Goal: Task Accomplishment & Management: Use online tool/utility

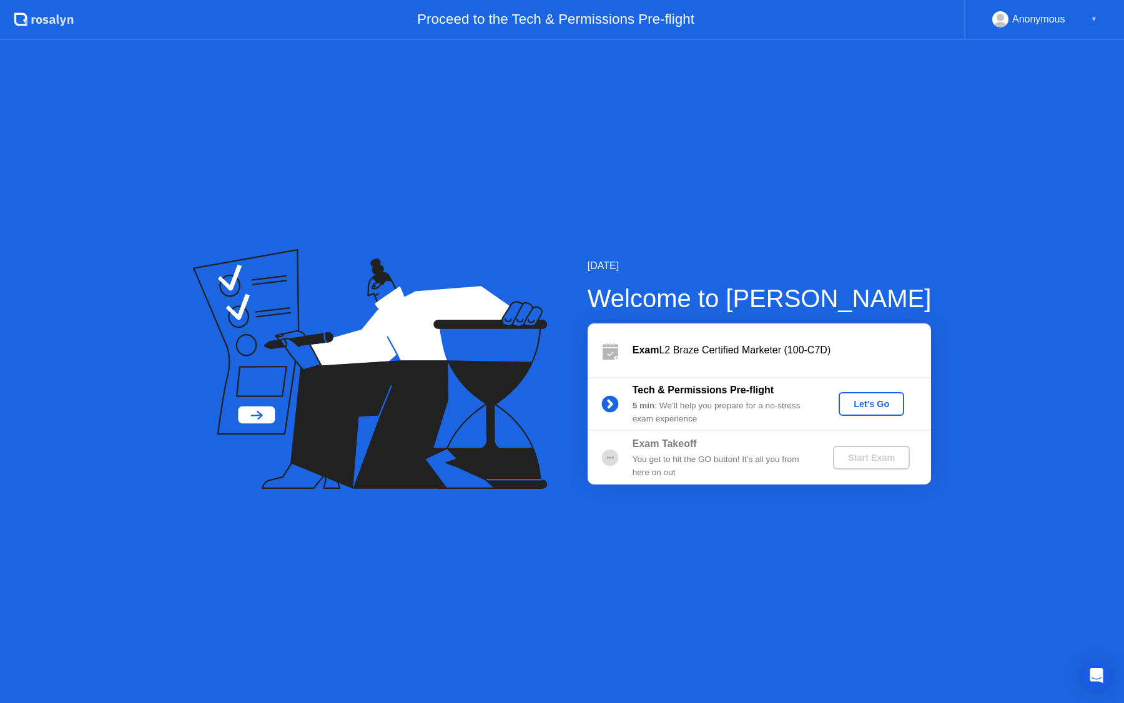
click at [861, 406] on div "Let's Go" at bounding box center [872, 404] width 56 height 10
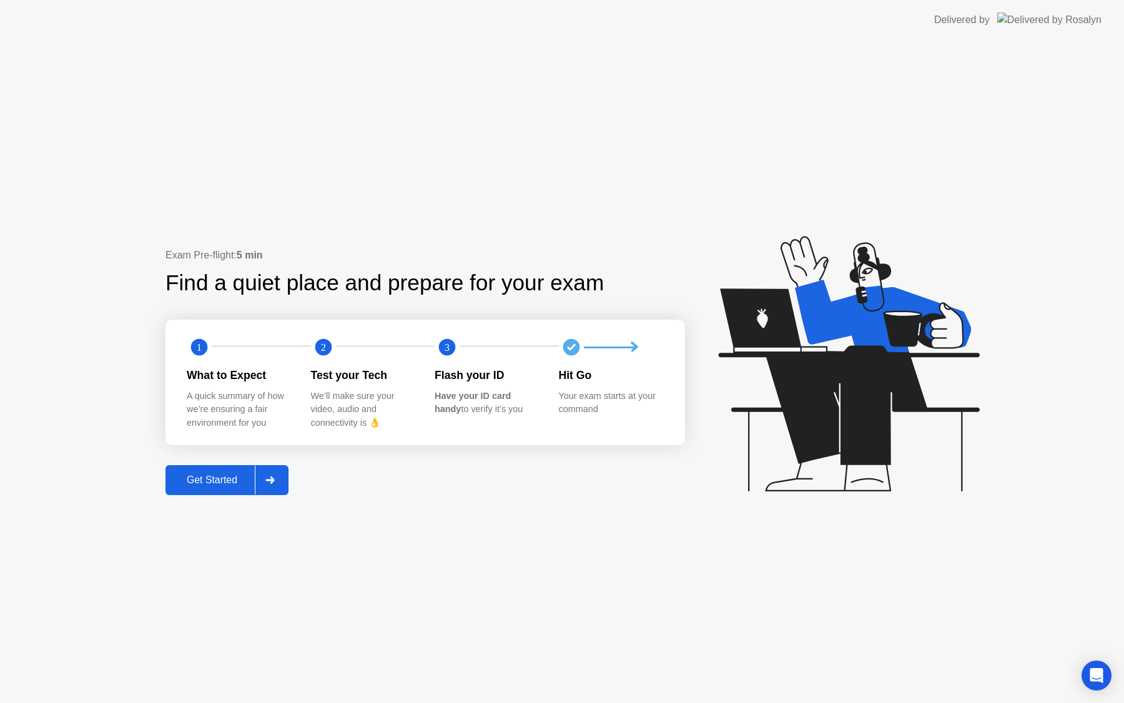
click at [225, 481] on div "Get Started" at bounding box center [212, 480] width 86 height 11
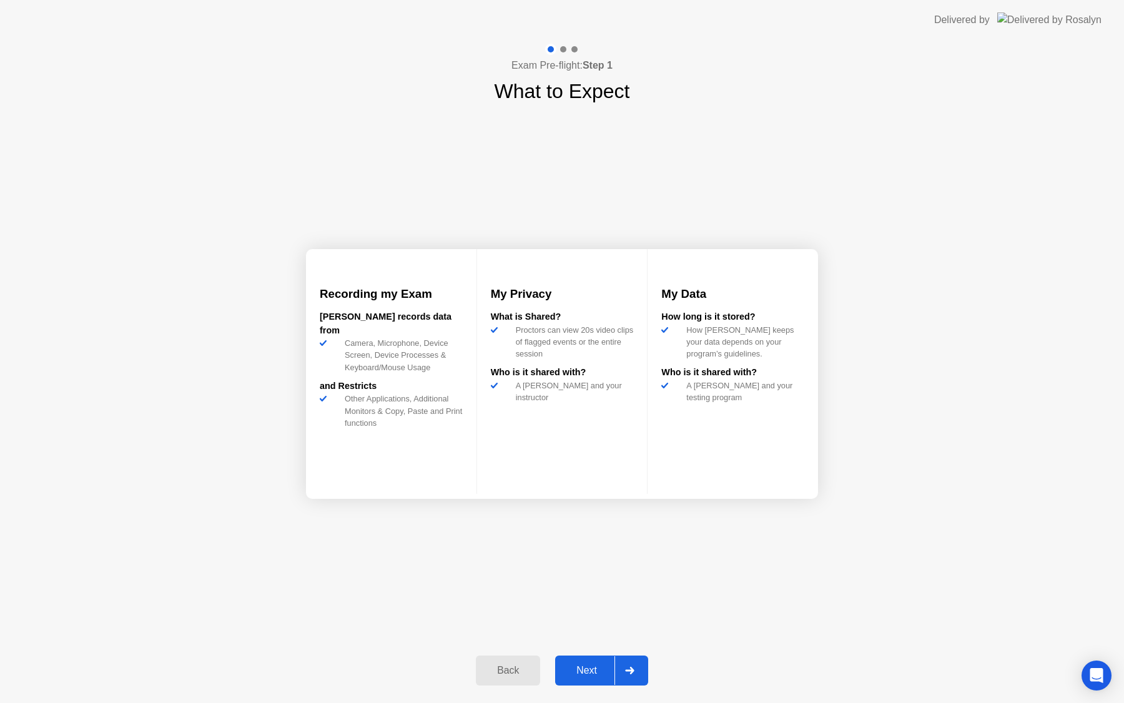
click at [575, 666] on div "Next" at bounding box center [587, 670] width 56 height 11
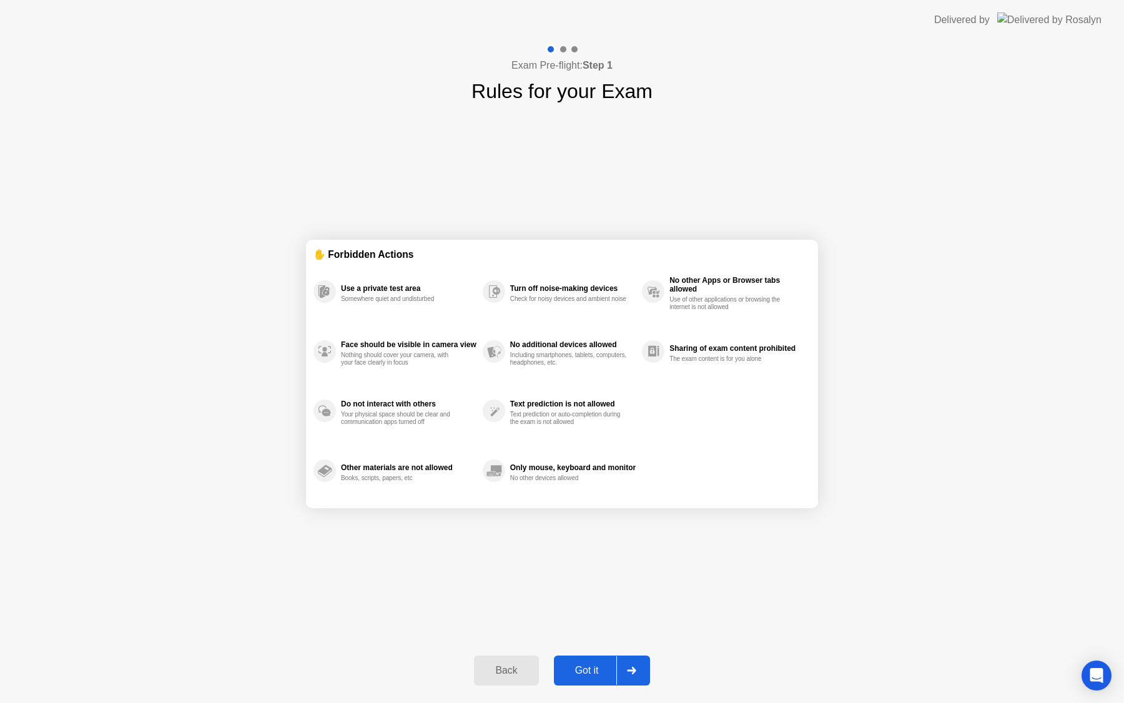
click at [578, 669] on div "Got it" at bounding box center [587, 670] width 59 height 11
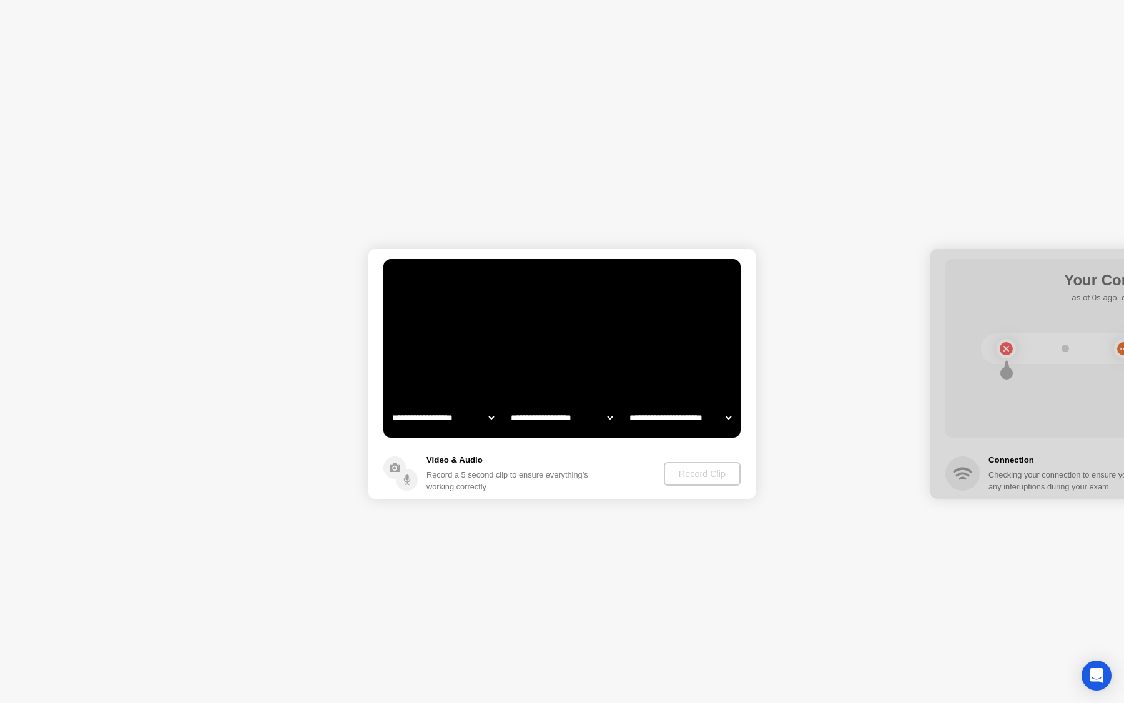
select select "**********"
select select "*******"
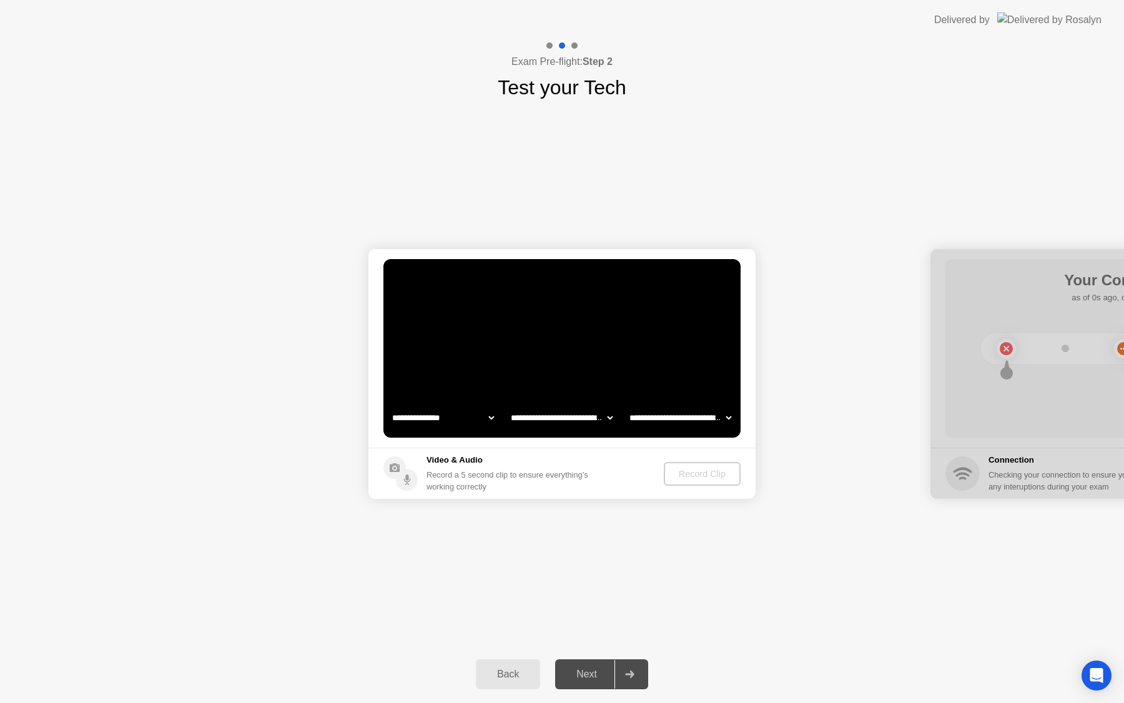
click at [577, 429] on select "**********" at bounding box center [561, 417] width 107 height 25
click at [629, 572] on div "**********" at bounding box center [562, 373] width 1124 height 543
click at [484, 416] on select "**********" at bounding box center [443, 417] width 107 height 25
select select "**********"
click at [690, 480] on button "Record Clip" at bounding box center [703, 474] width 76 height 24
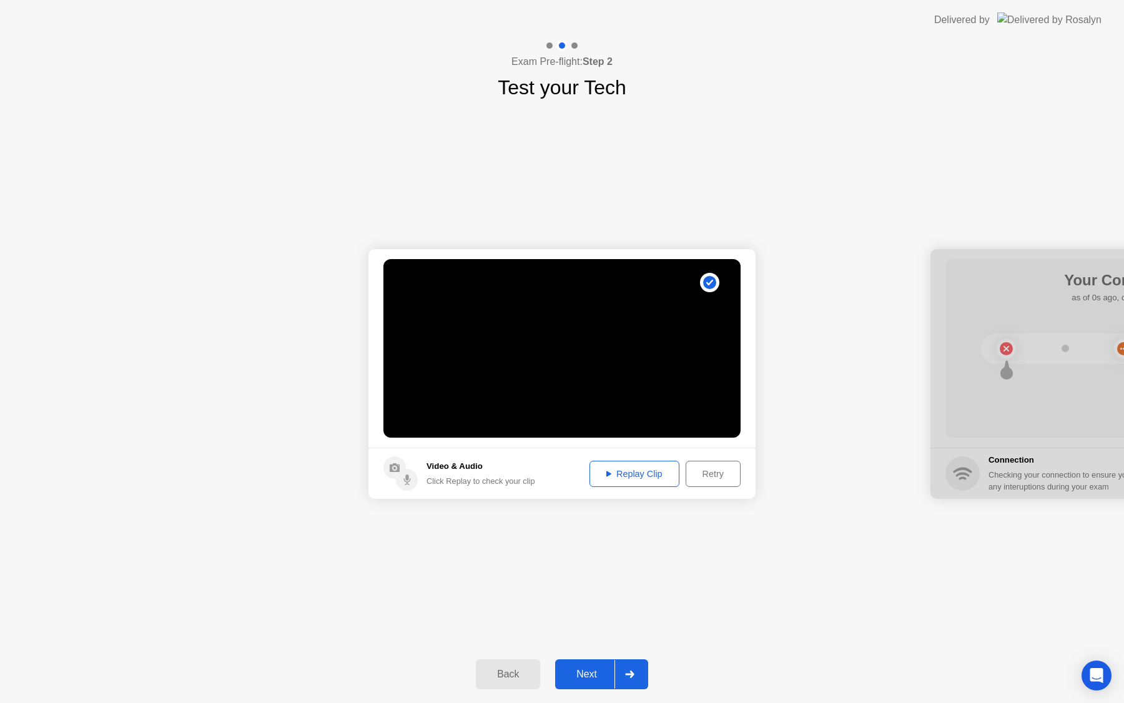
click at [623, 479] on div "Replay Clip" at bounding box center [634, 474] width 81 height 10
click at [585, 666] on button "Next" at bounding box center [601, 674] width 93 height 30
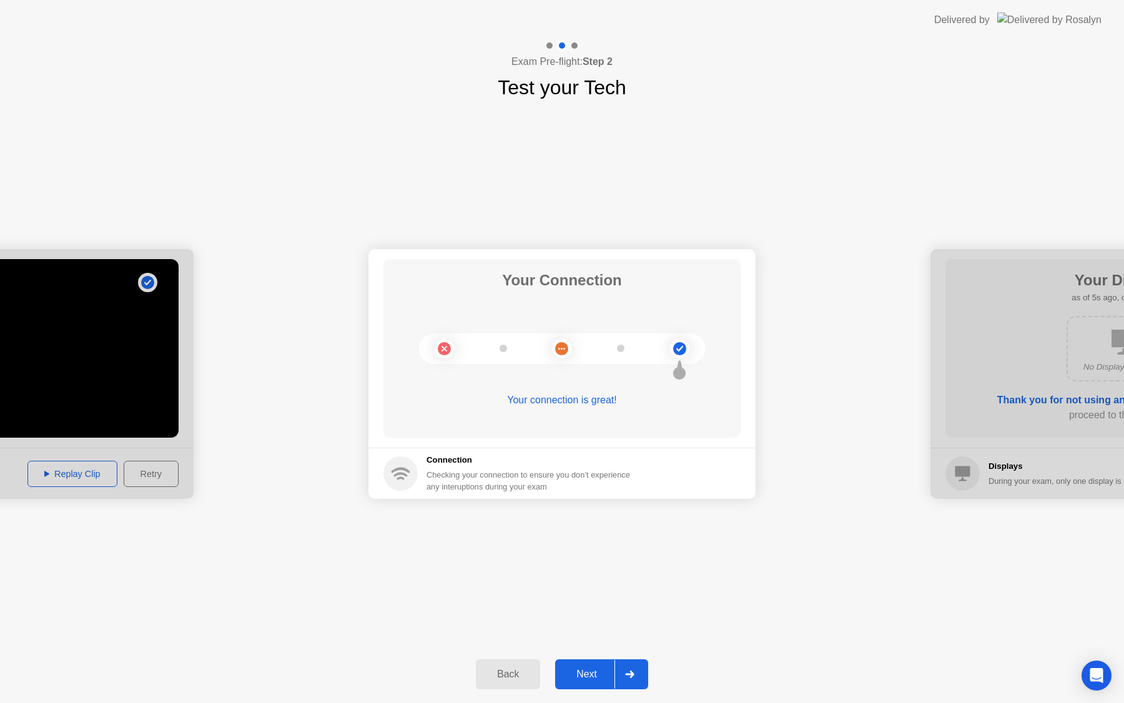
click at [583, 664] on button "Next" at bounding box center [601, 674] width 93 height 30
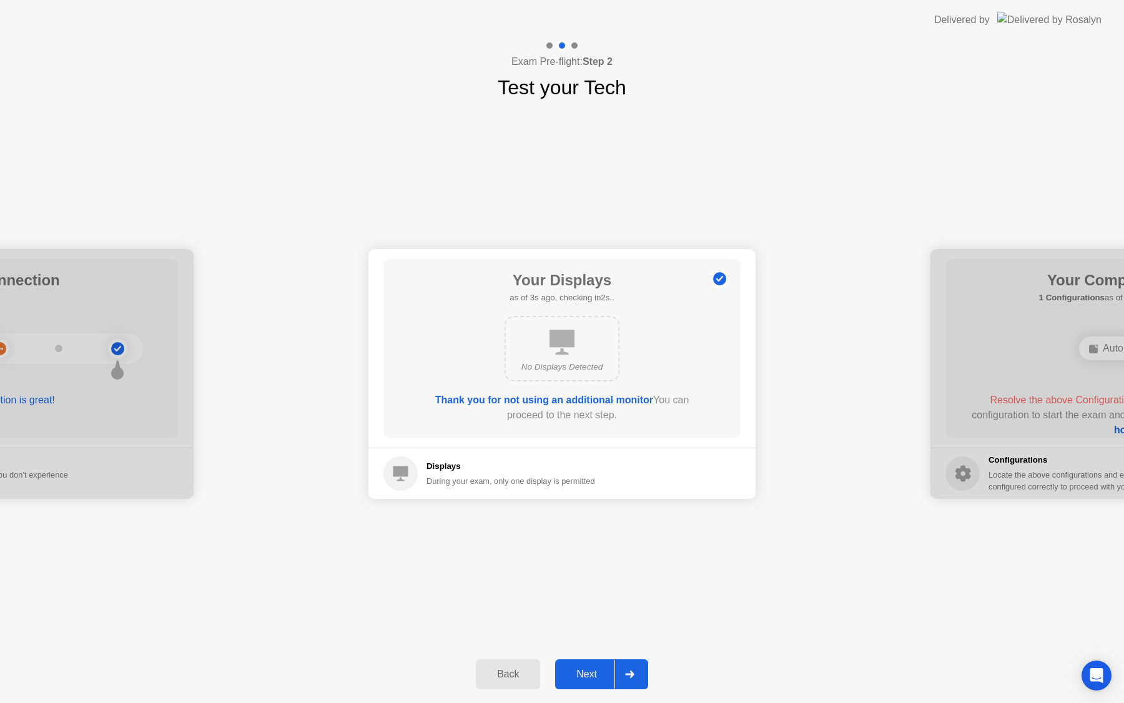
click at [574, 317] on div "No Displays Detected" at bounding box center [562, 349] width 115 height 66
click at [557, 353] on icon at bounding box center [562, 342] width 25 height 25
click at [555, 400] on b "Thank you for not using an additional monitor" at bounding box center [544, 400] width 218 height 11
click at [588, 671] on div "Next" at bounding box center [587, 674] width 56 height 11
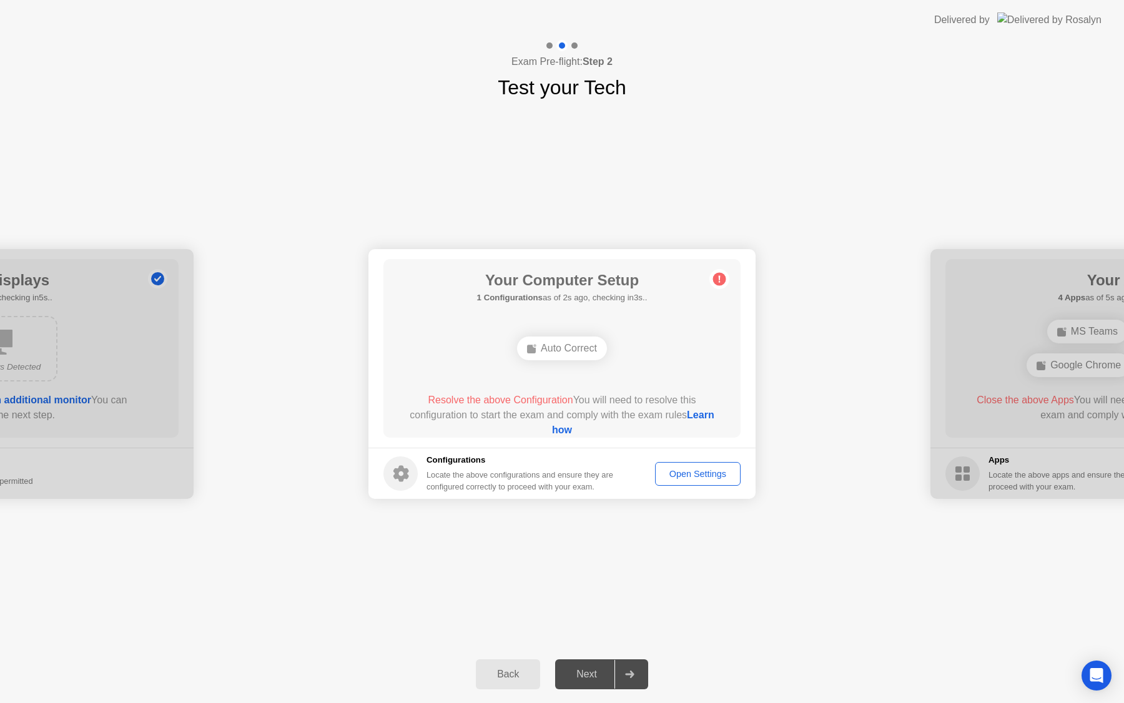
click at [592, 345] on div "Auto Correct" at bounding box center [562, 349] width 90 height 24
click at [578, 352] on div "Auto Correct" at bounding box center [562, 349] width 90 height 24
click at [698, 469] on div "Open Settings" at bounding box center [697, 474] width 77 height 10
click at [556, 322] on div "Your Computer Setup 1 Configurations as of 0s ago, checking in5s.. Auto Correct…" at bounding box center [561, 348] width 357 height 179
click at [557, 348] on div "Auto Correct" at bounding box center [562, 349] width 90 height 24
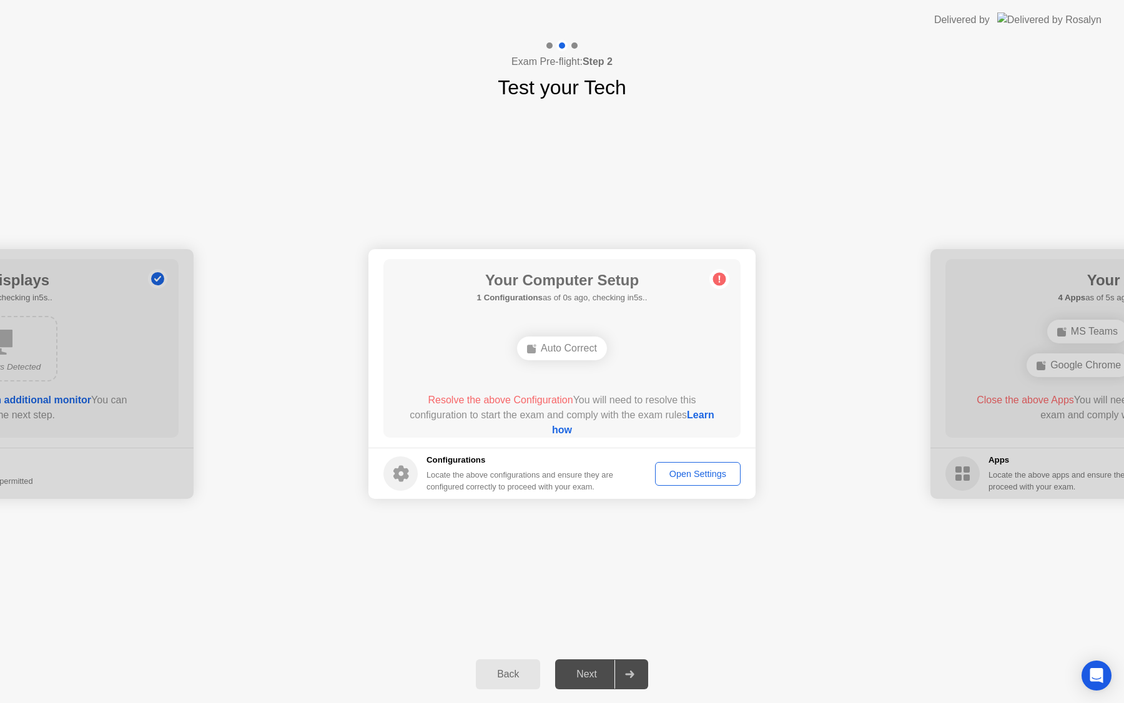
click at [557, 348] on div "Auto Correct" at bounding box center [562, 349] width 90 height 24
click at [527, 403] on span "Resolve the above Configuration" at bounding box center [500, 400] width 145 height 11
click at [573, 431] on link "Learn how" at bounding box center [633, 423] width 162 height 26
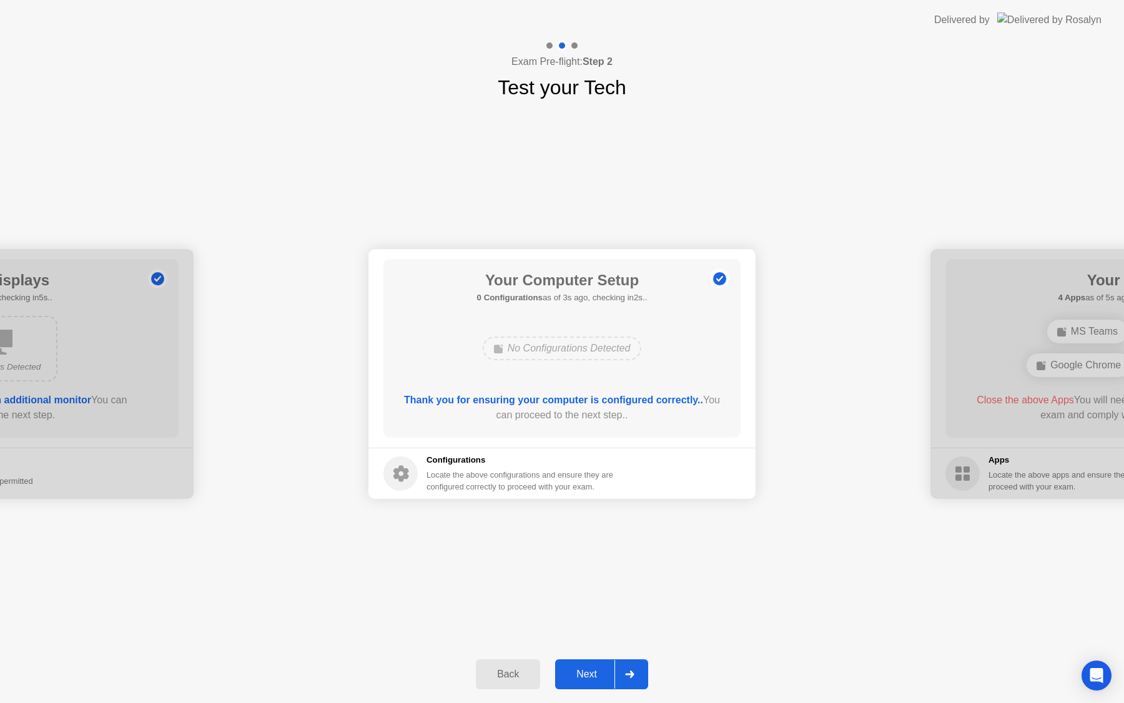
click at [537, 378] on div "Your Computer Setup 0 Configurations as of 3s ago, checking in2s.. No Configura…" at bounding box center [561, 348] width 357 height 179
click at [558, 404] on b "Thank you for ensuring your computer is configured correctly.." at bounding box center [553, 400] width 299 height 11
click at [583, 676] on div "Next" at bounding box center [587, 674] width 56 height 11
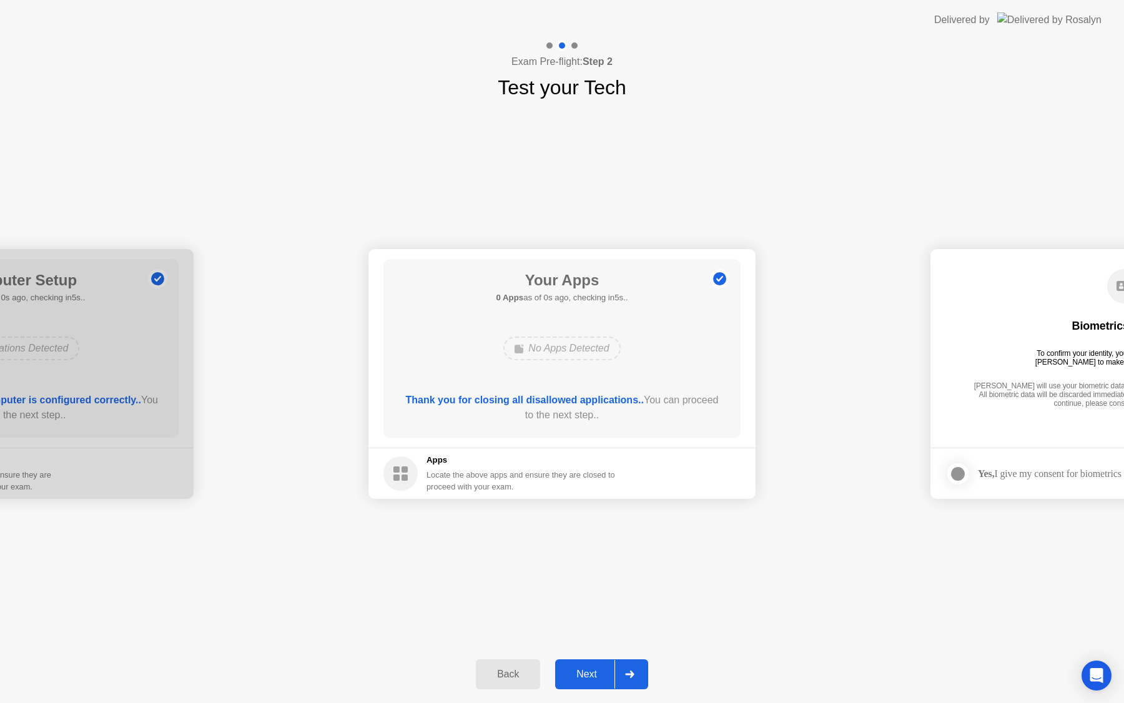
click at [565, 362] on div "No Apps Detected" at bounding box center [562, 349] width 286 height 34
click at [587, 680] on div "Next" at bounding box center [587, 674] width 56 height 11
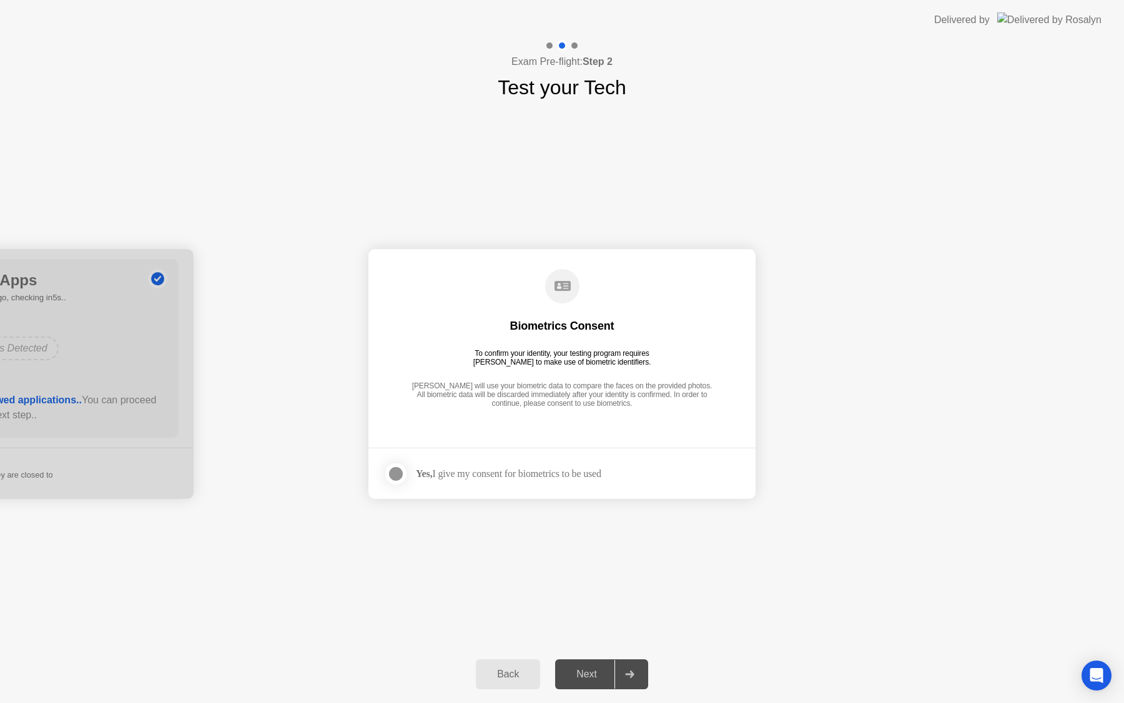
click at [592, 350] on div "To confirm your identity, your testing program requires [PERSON_NAME] to make u…" at bounding box center [562, 357] width 188 height 17
click at [481, 464] on div "Yes, I give my consent for biometrics to be used" at bounding box center [492, 473] width 218 height 25
click at [480, 487] on footer "Yes, I give my consent for biometrics to be used" at bounding box center [561, 473] width 387 height 51
click at [495, 468] on div "Yes, I give my consent for biometrics to be used" at bounding box center [508, 474] width 185 height 12
click at [423, 468] on strong "Yes," at bounding box center [424, 473] width 16 height 11
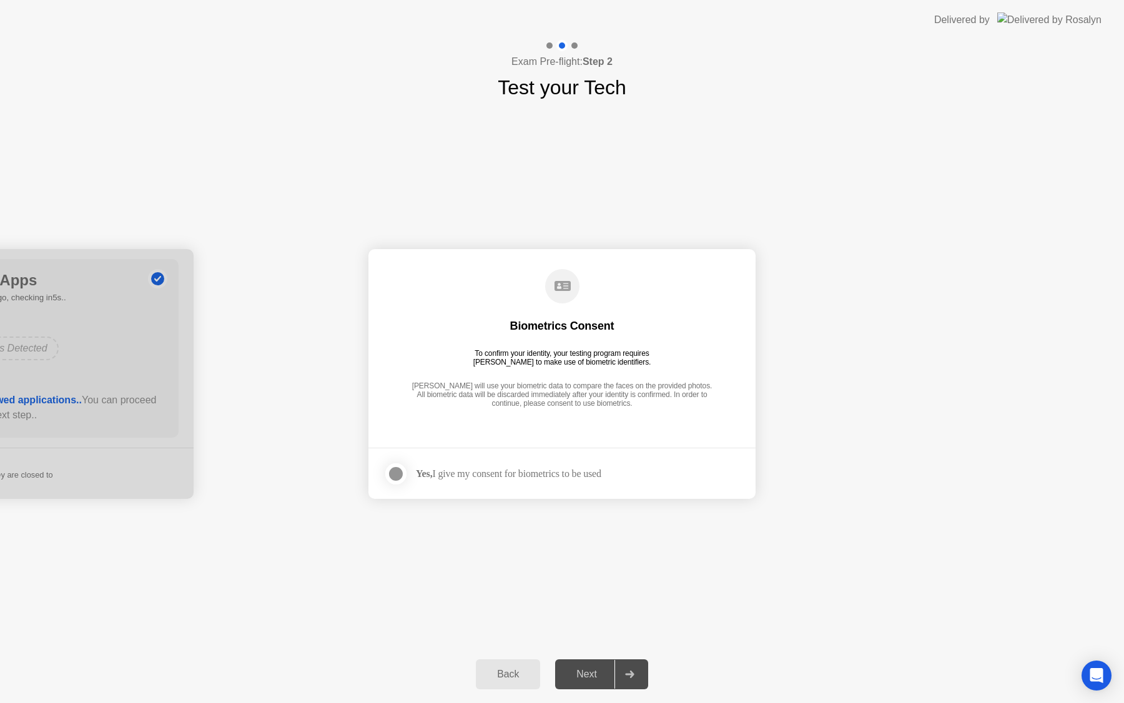
click at [390, 469] on div at bounding box center [395, 473] width 15 height 15
click at [583, 678] on div "Next" at bounding box center [587, 674] width 56 height 11
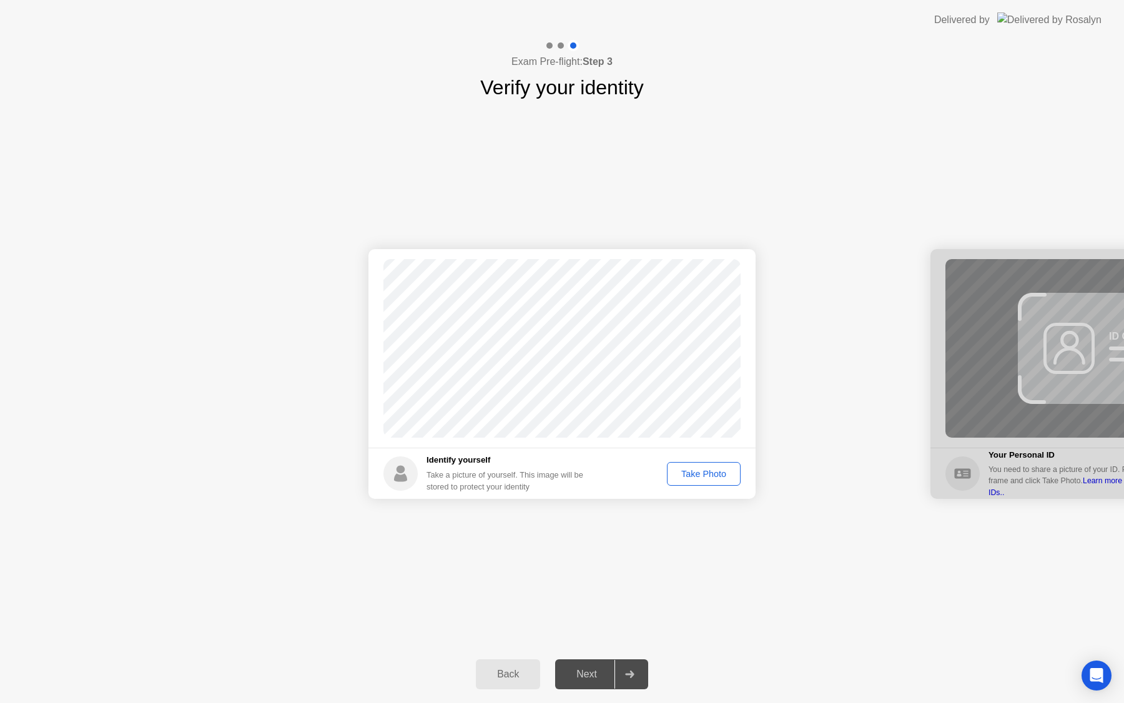
click at [691, 480] on button "Take Photo" at bounding box center [704, 474] width 74 height 24
click at [594, 680] on div "Next" at bounding box center [587, 674] width 56 height 11
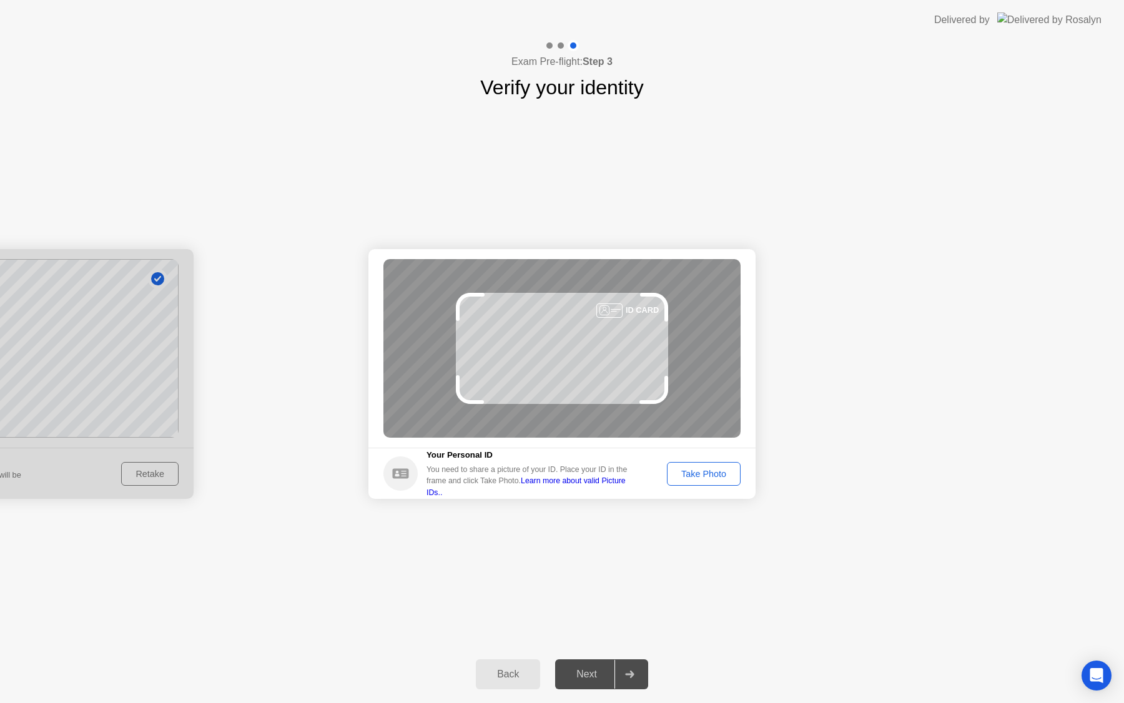
click at [686, 471] on div "Take Photo" at bounding box center [703, 474] width 65 height 10
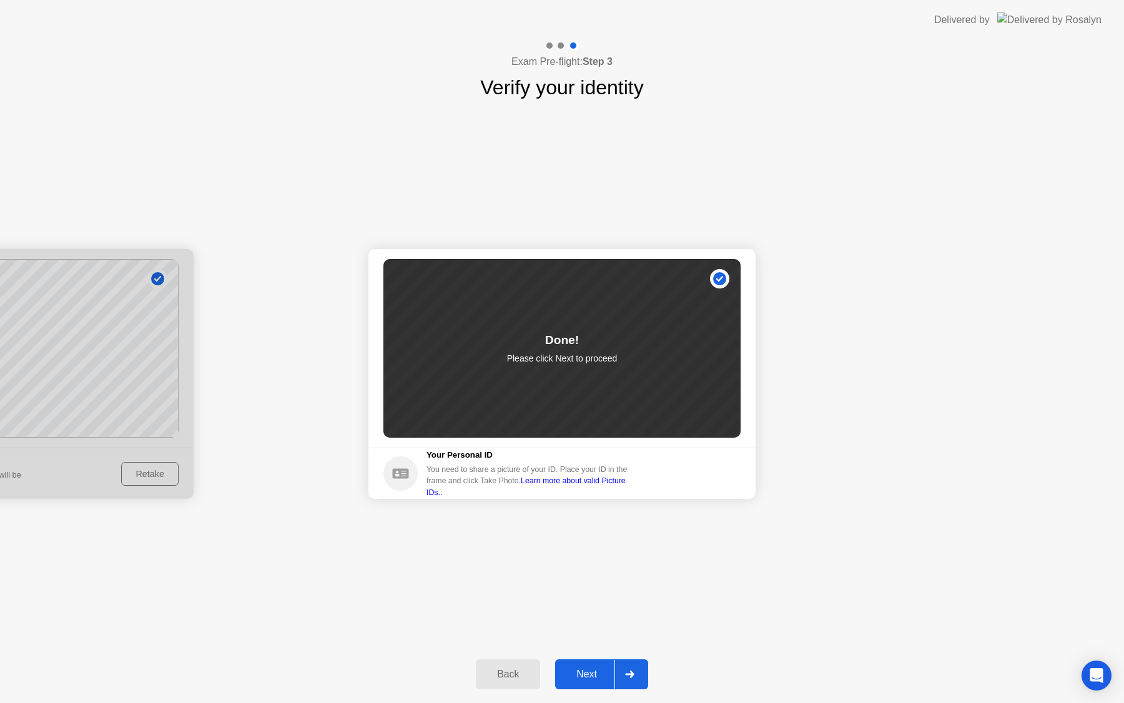
click at [599, 682] on button "Next" at bounding box center [601, 674] width 93 height 30
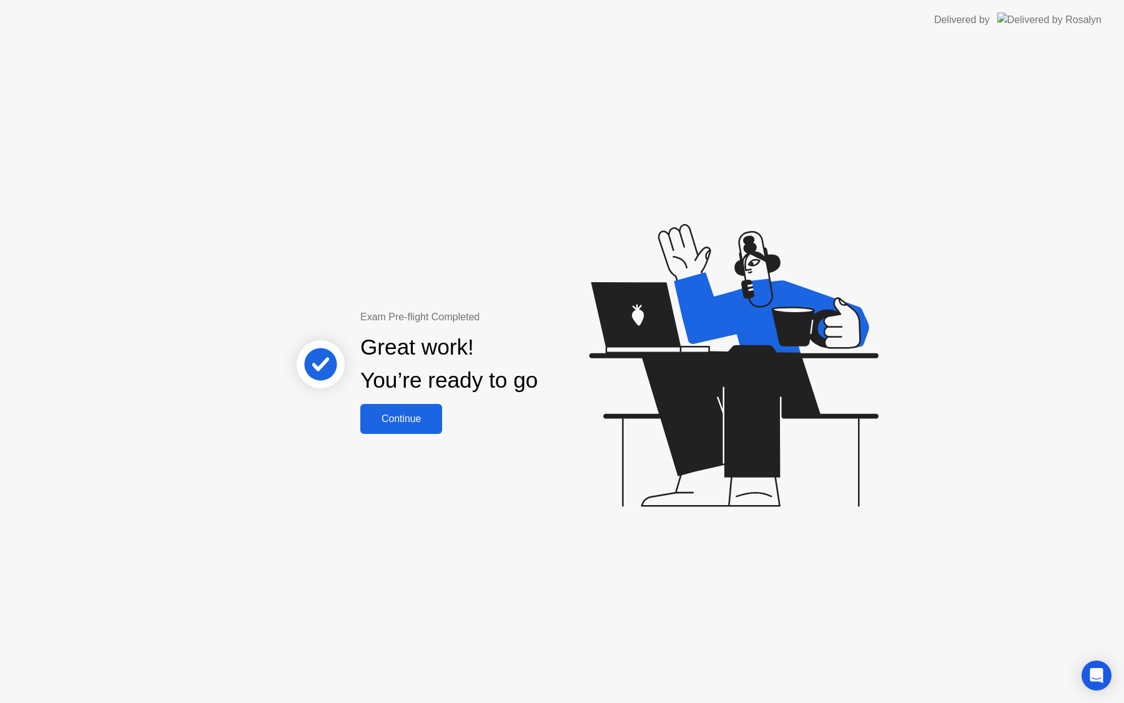
click at [408, 423] on div "Continue" at bounding box center [401, 418] width 74 height 11
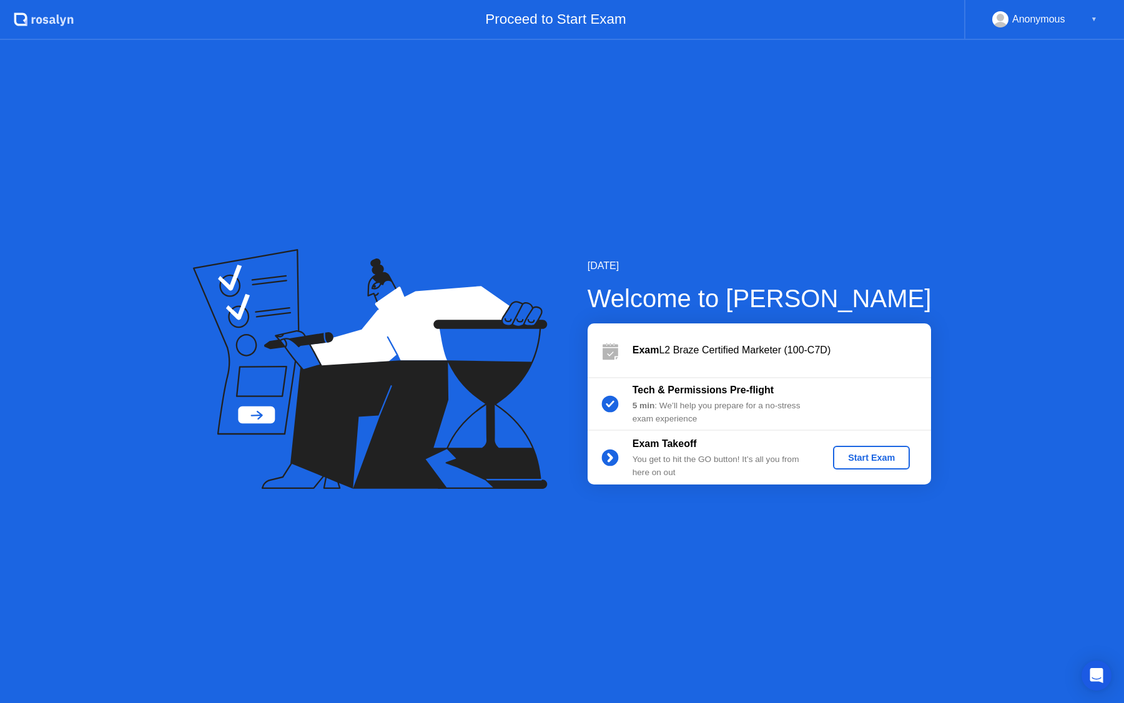
click at [869, 453] on div "Start Exam" at bounding box center [871, 458] width 67 height 10
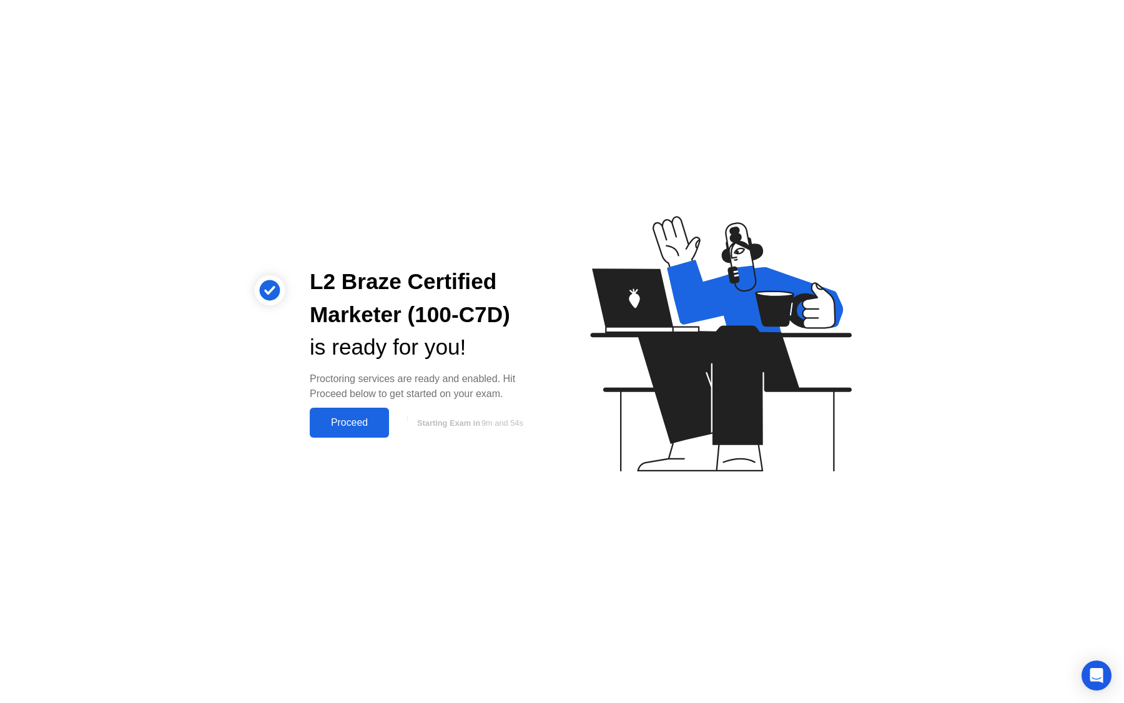
click at [355, 423] on div "Proceed" at bounding box center [349, 422] width 72 height 11
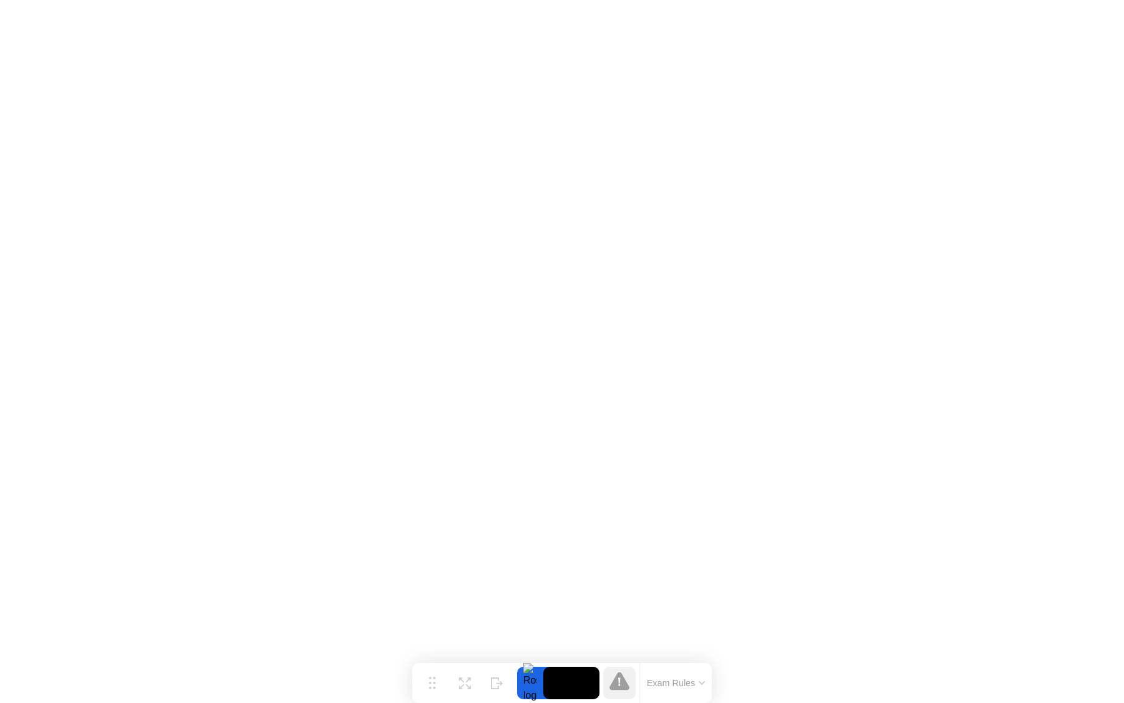
click at [681, 681] on button "Exam Rules" at bounding box center [676, 683] width 66 height 11
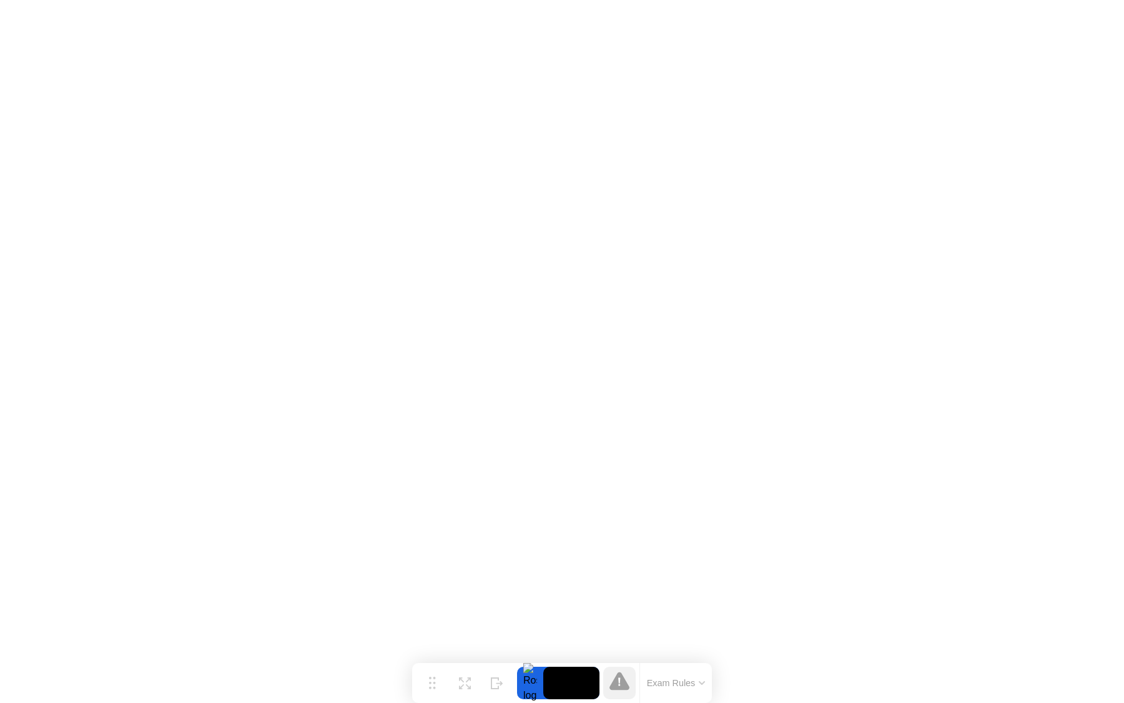
click at [678, 678] on button "Exam Rules" at bounding box center [676, 683] width 66 height 11
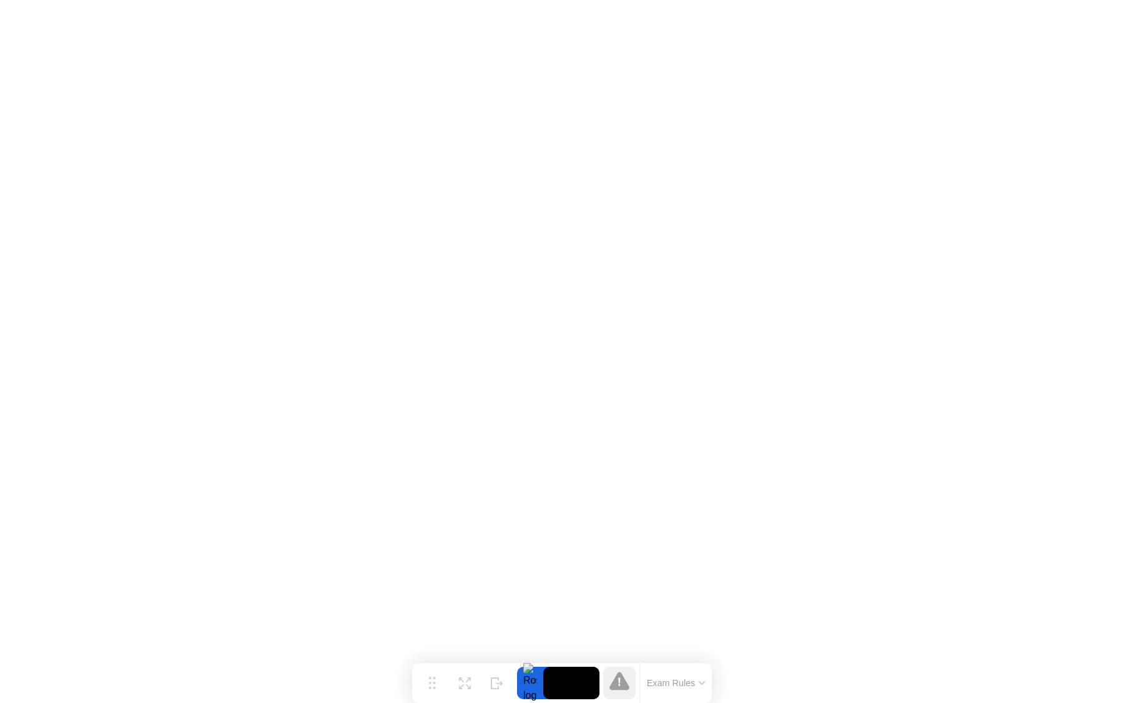
click at [529, 689] on div at bounding box center [530, 683] width 26 height 32
click at [627, 681] on icon at bounding box center [619, 681] width 20 height 20
click at [670, 678] on button "Exam Rules" at bounding box center [676, 683] width 66 height 11
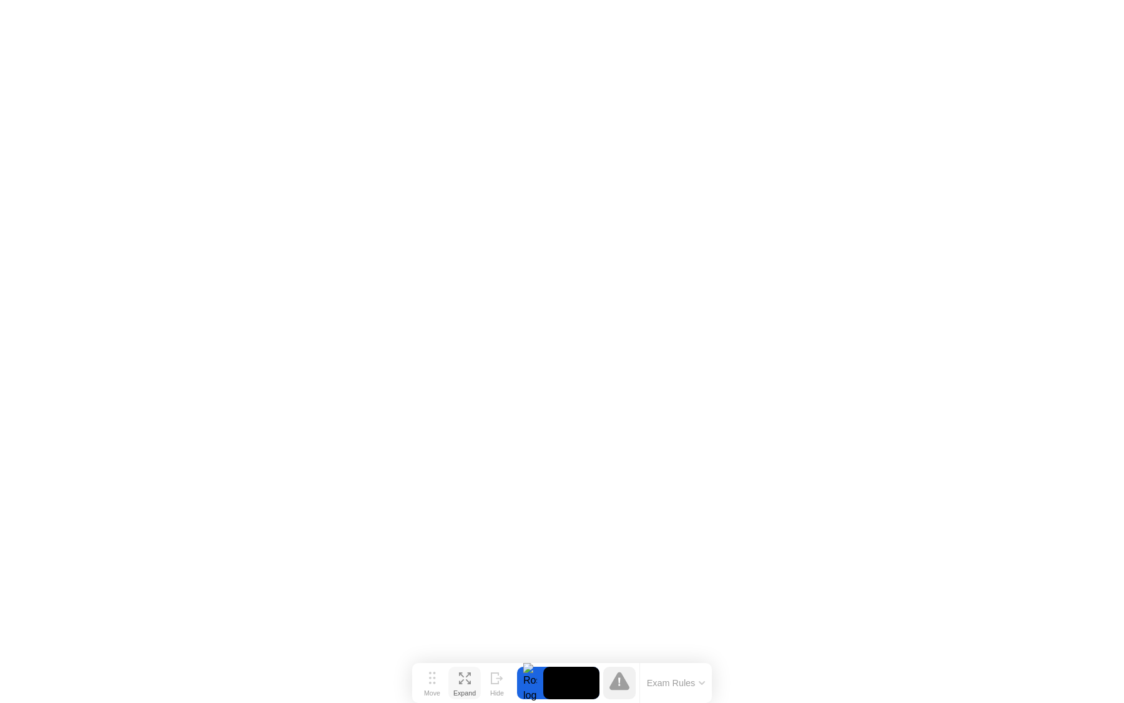
click at [460, 678] on icon at bounding box center [465, 679] width 12 height 12
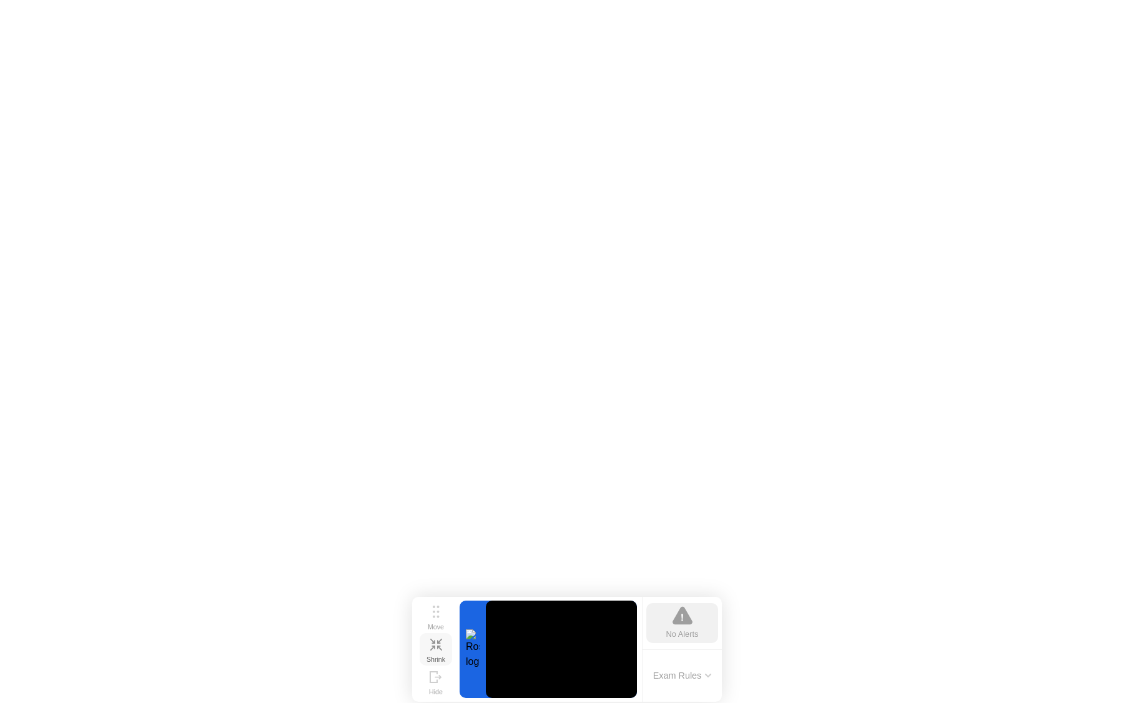
click at [441, 649] on button "Shrink" at bounding box center [436, 649] width 32 height 32
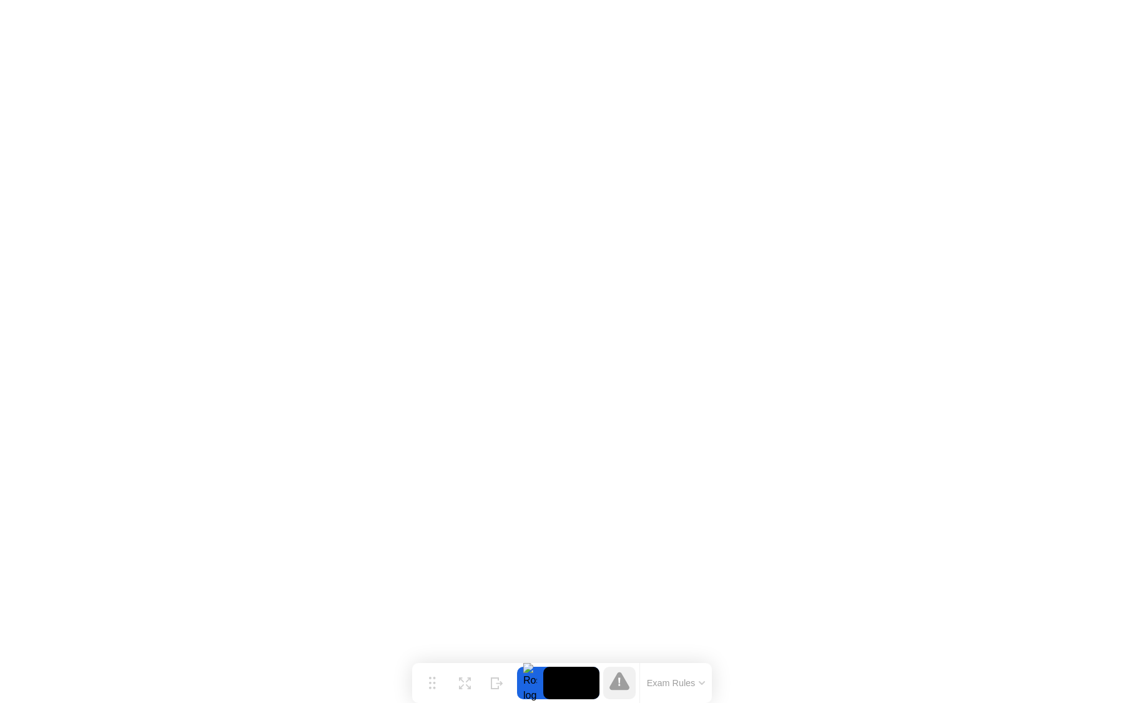
click at [630, 695] on div at bounding box center [619, 683] width 32 height 32
click at [621, 691] on icon at bounding box center [619, 681] width 20 height 20
click at [619, 682] on icon at bounding box center [619, 682] width 2 height 8
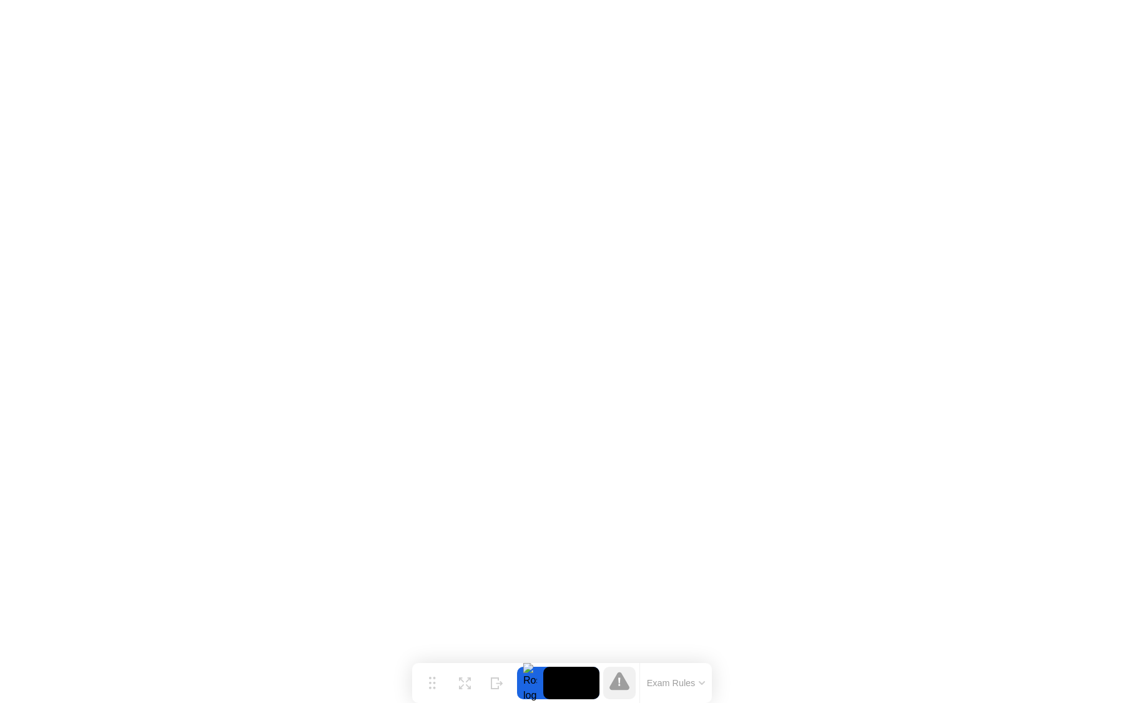
click at [619, 682] on icon at bounding box center [619, 682] width 2 height 8
click at [511, 691] on button "Hide" at bounding box center [497, 683] width 32 height 32
click at [1105, 675] on div at bounding box center [1111, 683] width 26 height 32
click at [1081, 689] on div "Show" at bounding box center [1074, 692] width 17 height 7
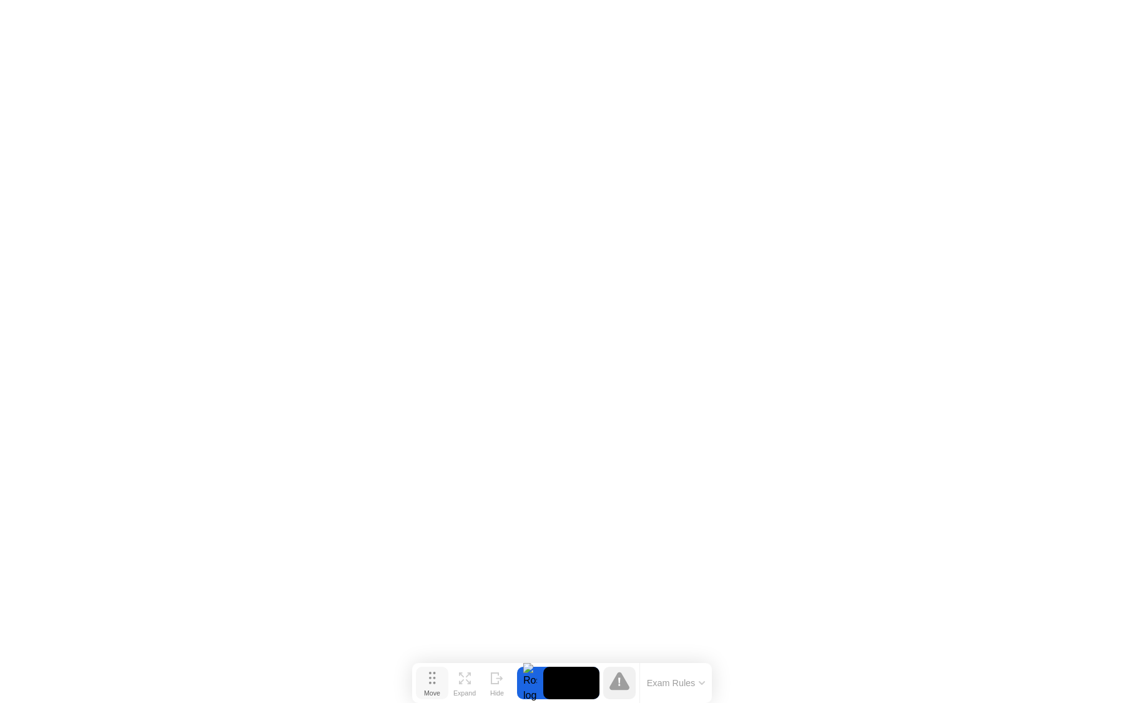
click at [427, 681] on button "Move" at bounding box center [432, 683] width 32 height 32
click at [433, 683] on button "Move" at bounding box center [428, 683] width 32 height 32
click at [456, 689] on div "Expand" at bounding box center [460, 692] width 22 height 7
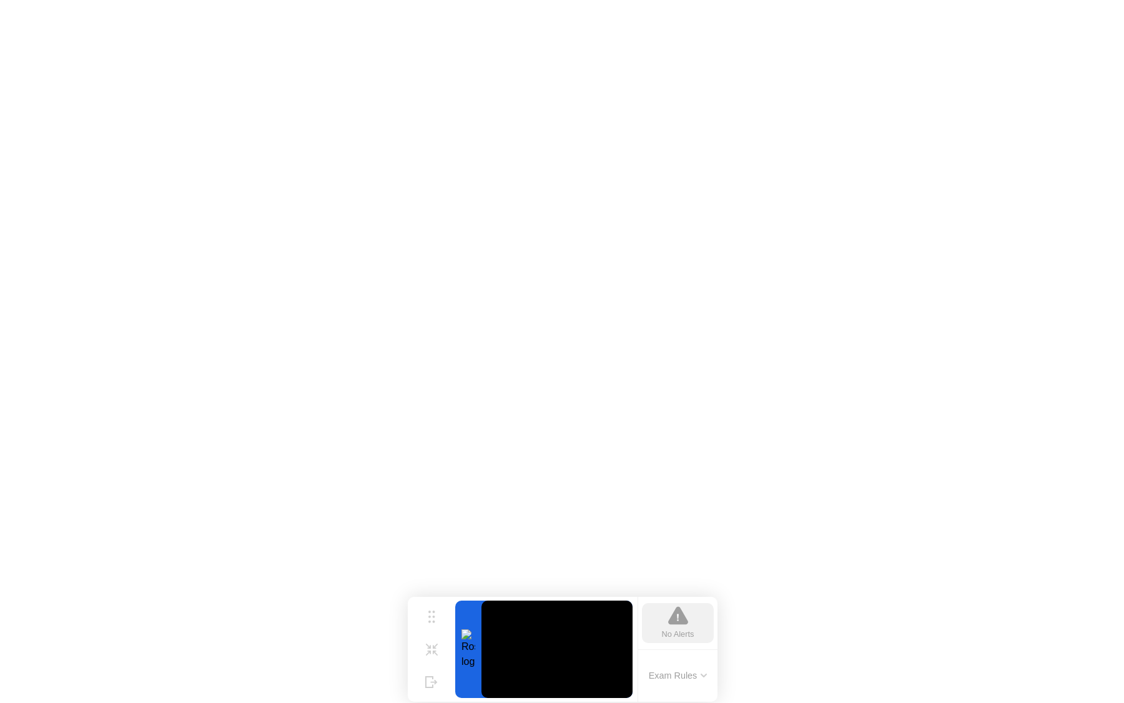
click at [680, 626] on icon at bounding box center [678, 616] width 20 height 20
click at [684, 663] on div "Exam Rules" at bounding box center [678, 675] width 80 height 53
click at [686, 675] on button "Exam Rules" at bounding box center [678, 675] width 66 height 11
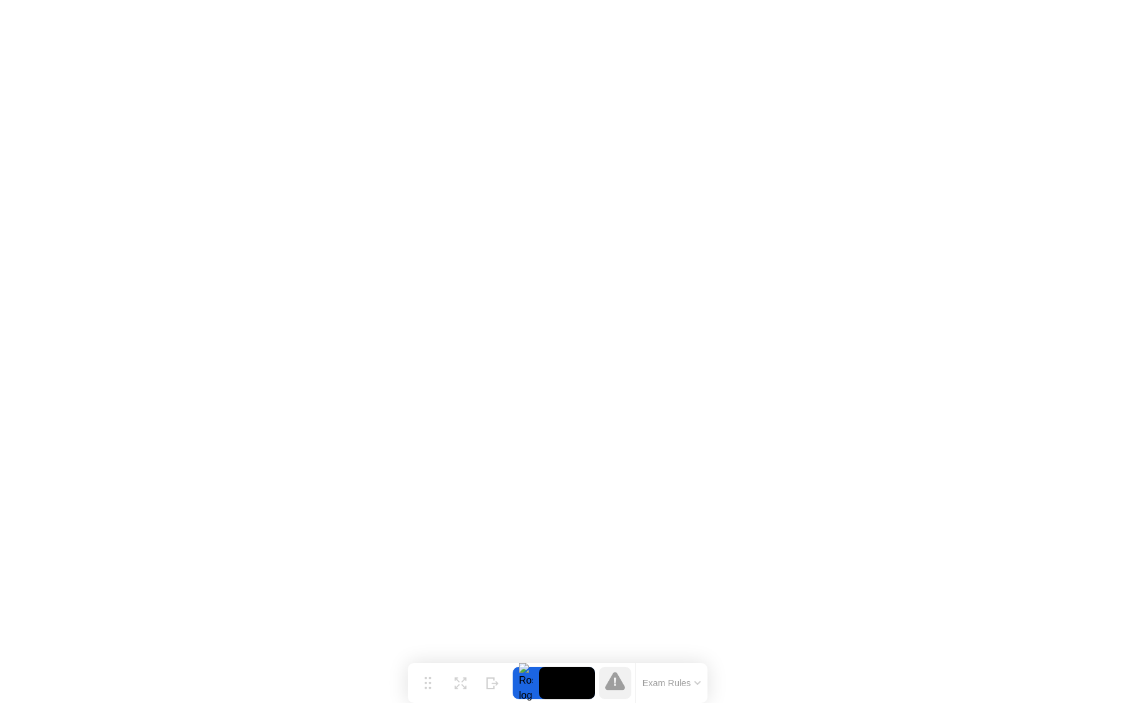
click at [670, 699] on div "Exam Rules" at bounding box center [671, 683] width 72 height 40
click at [671, 678] on button "Exam Rules" at bounding box center [672, 683] width 66 height 11
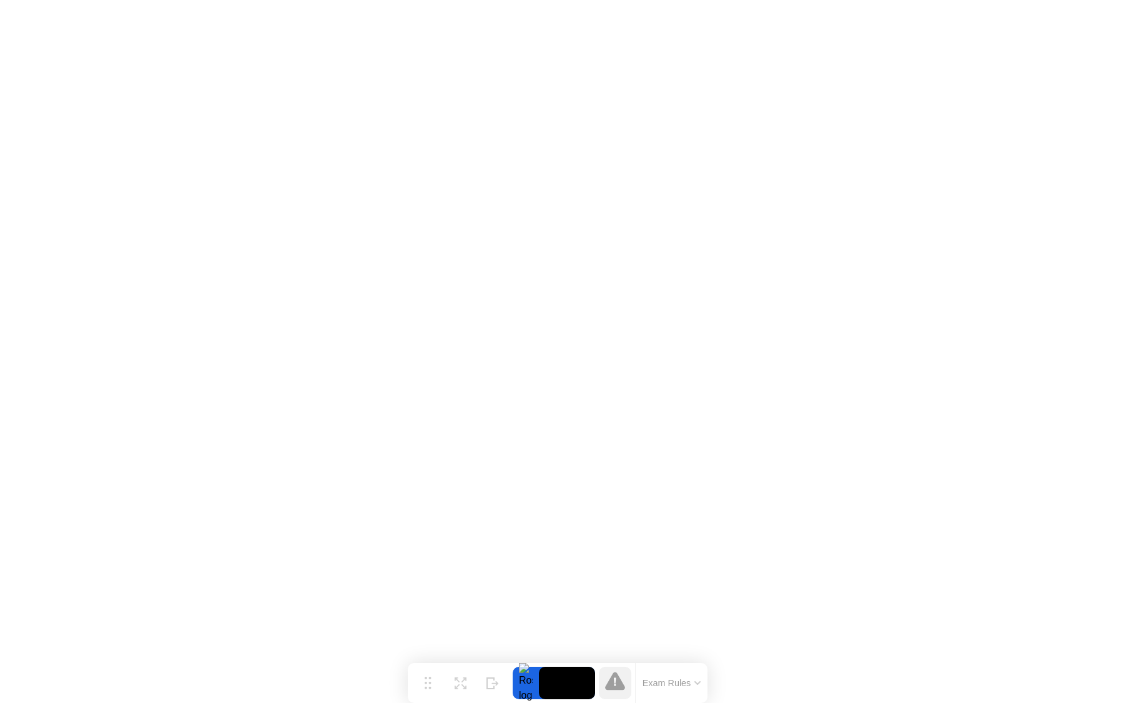
click at [566, 676] on video at bounding box center [567, 683] width 56 height 32
click at [660, 698] on div "Exam Rules" at bounding box center [671, 683] width 72 height 40
click at [667, 686] on button "Exam Rules" at bounding box center [672, 683] width 66 height 11
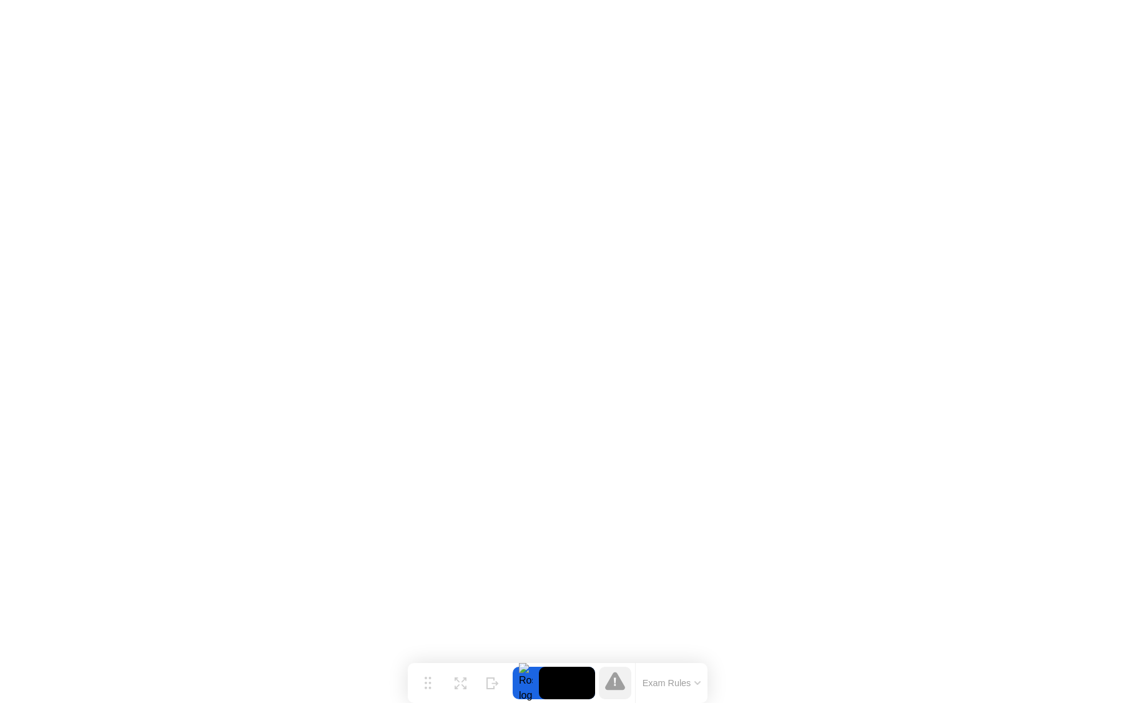
click at [615, 688] on icon at bounding box center [615, 681] width 20 height 18
click at [668, 684] on button "Exam Rules" at bounding box center [672, 683] width 66 height 11
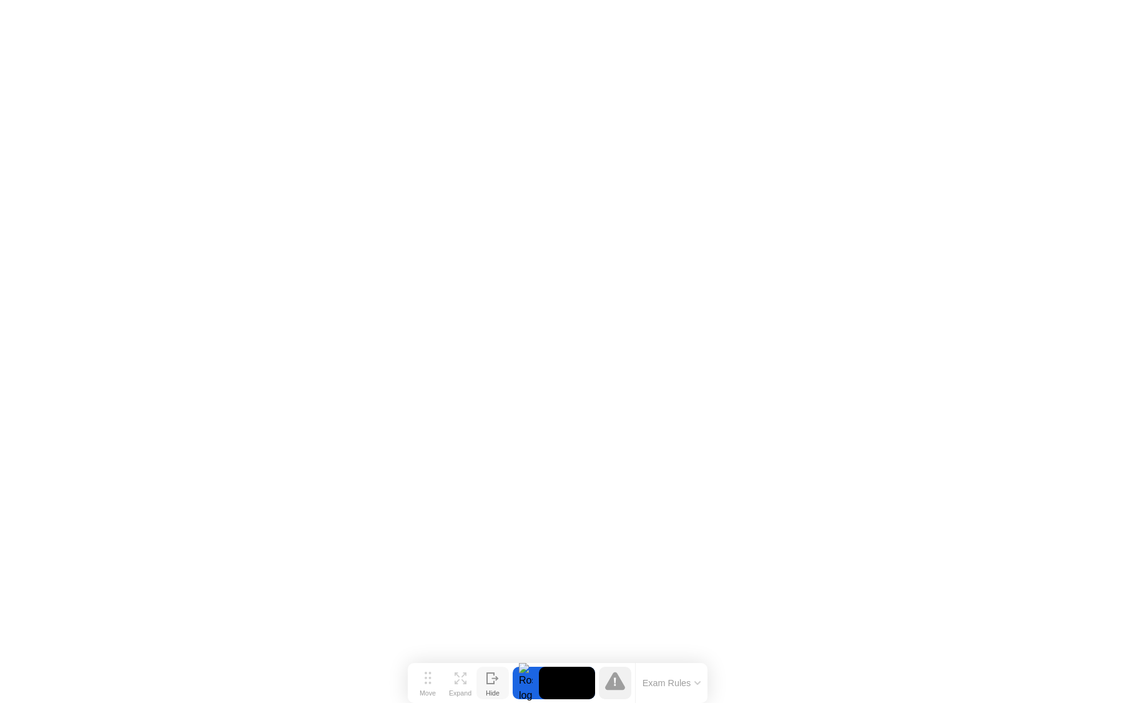
click at [487, 681] on icon at bounding box center [492, 679] width 12 height 12
click at [1074, 678] on icon at bounding box center [1074, 679] width 12 height 12
click at [654, 686] on button "Exam Rules" at bounding box center [676, 683] width 66 height 11
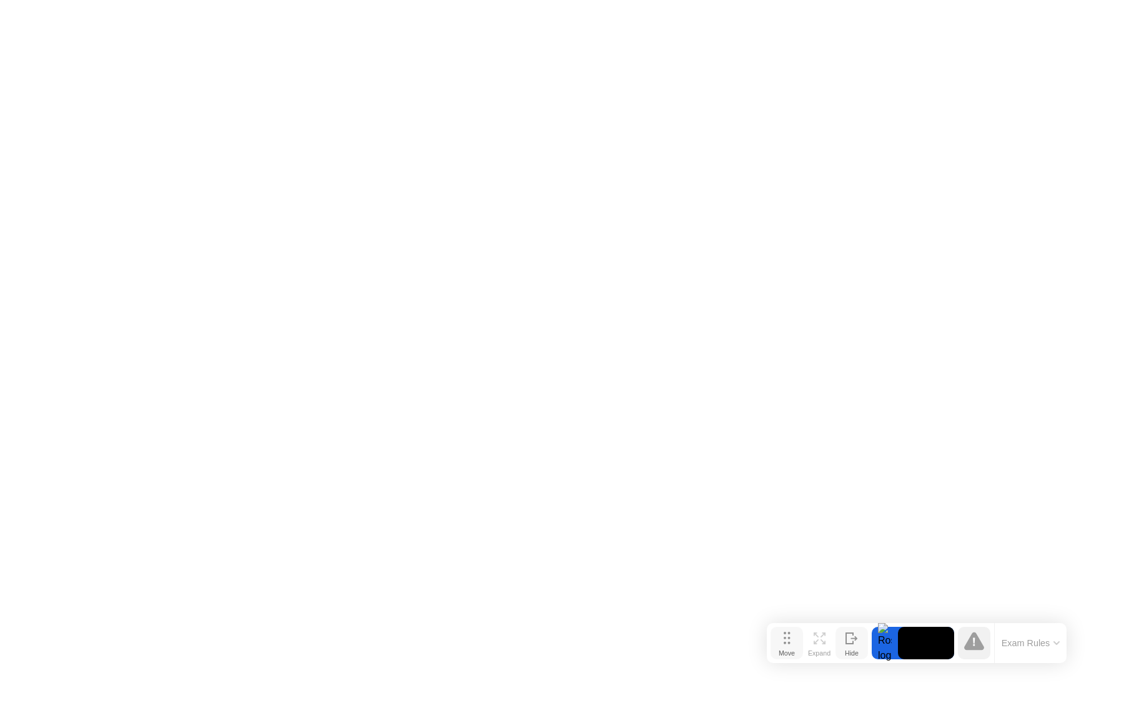
drag, startPoint x: 437, startPoint y: 674, endPoint x: 756, endPoint y: 633, distance: 321.7
click at [771, 633] on button "Move" at bounding box center [787, 643] width 32 height 32
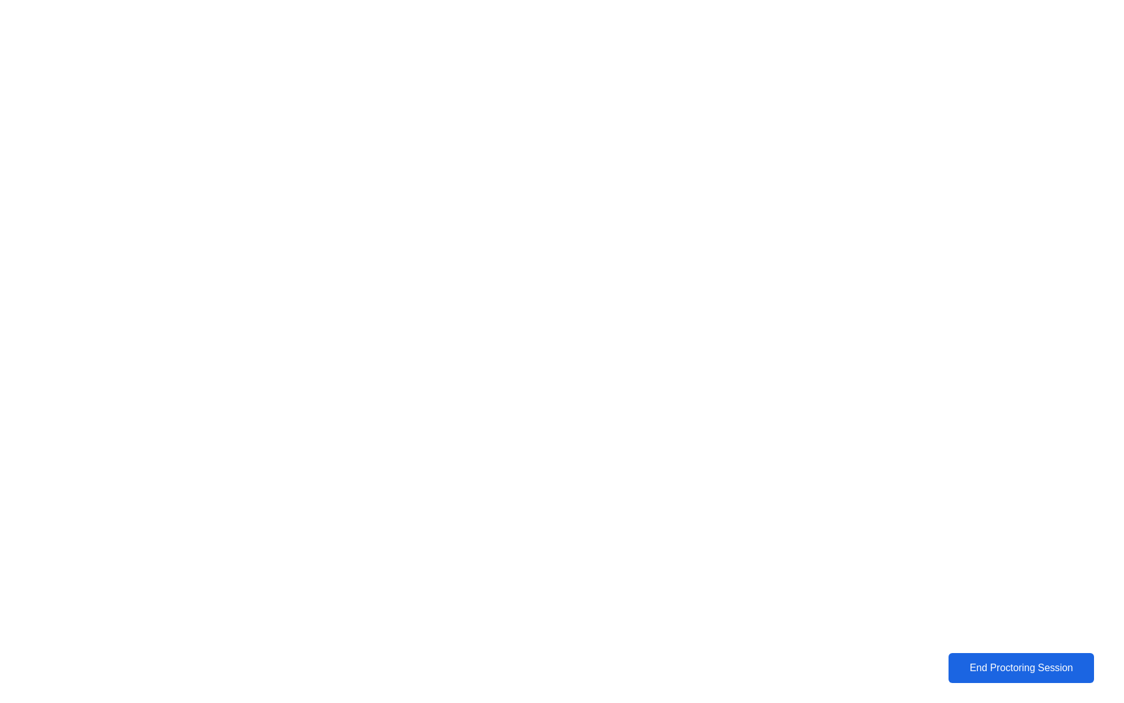
click at [1036, 667] on div "End Proctoring Session" at bounding box center [1021, 668] width 138 height 11
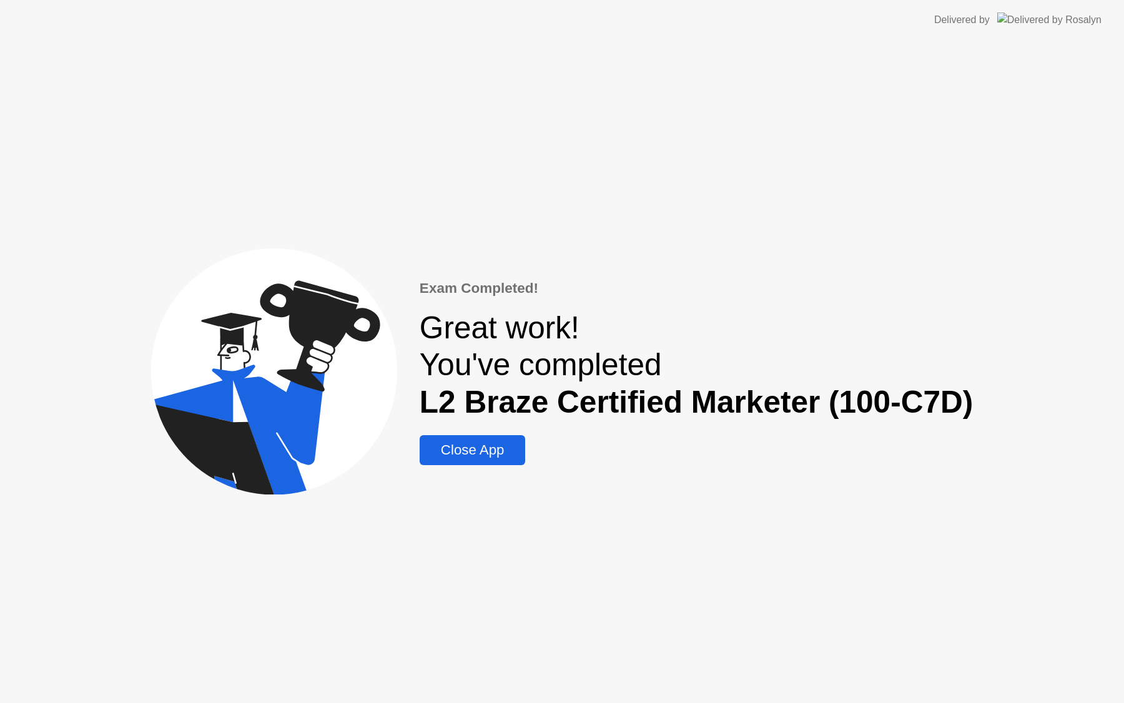
click at [471, 457] on div "Close App" at bounding box center [472, 450] width 99 height 16
